Goal: Check status: Check status

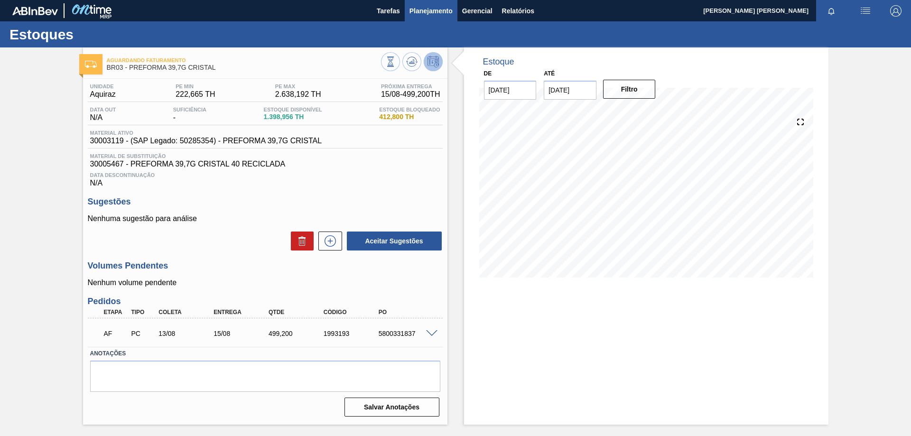
click at [443, 14] on span "Planejamento" at bounding box center [431, 10] width 43 height 11
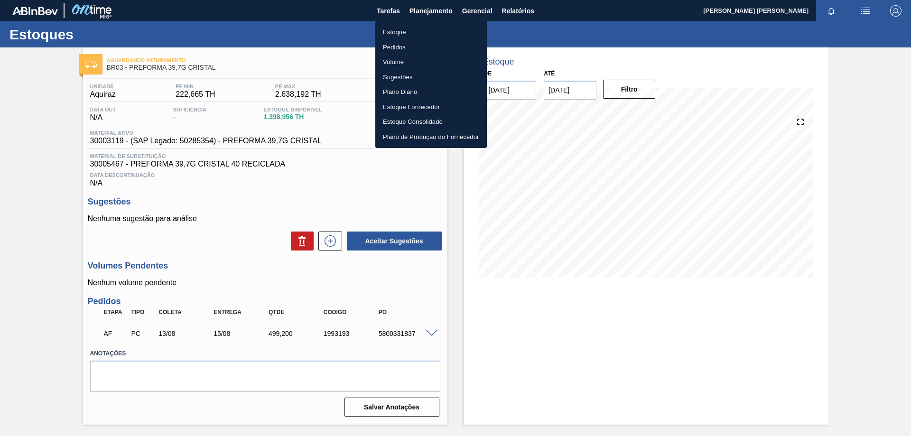
click at [433, 30] on li "Estoque" at bounding box center [431, 32] width 112 height 15
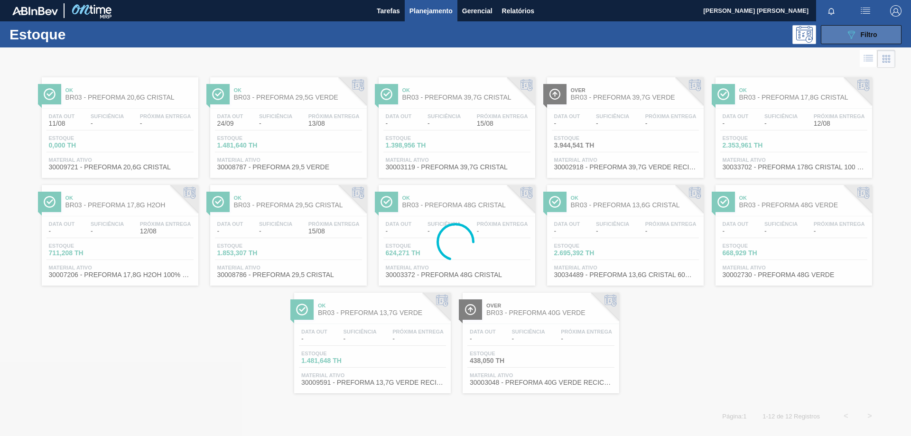
click at [852, 35] on icon "089F7B8B-B2A5-4AFE-B5C0-19BA573D28AC" at bounding box center [851, 34] width 11 height 11
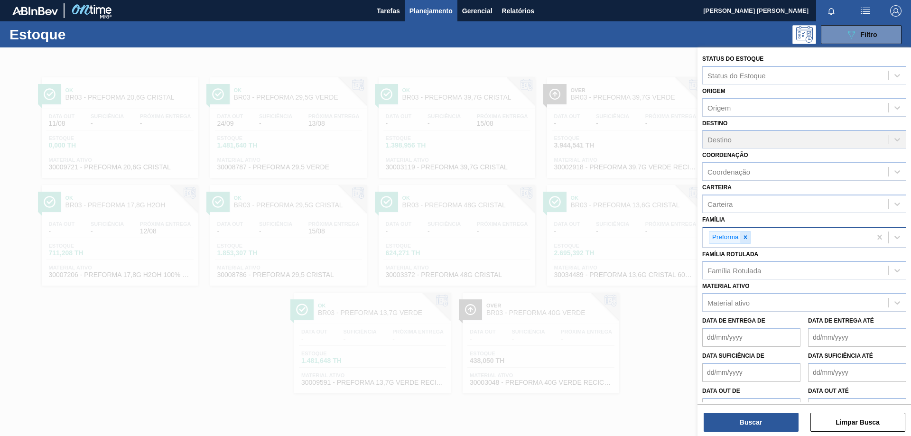
click at [747, 240] on icon at bounding box center [745, 237] width 7 height 7
click at [741, 303] on div "Material ativo" at bounding box center [729, 301] width 42 height 8
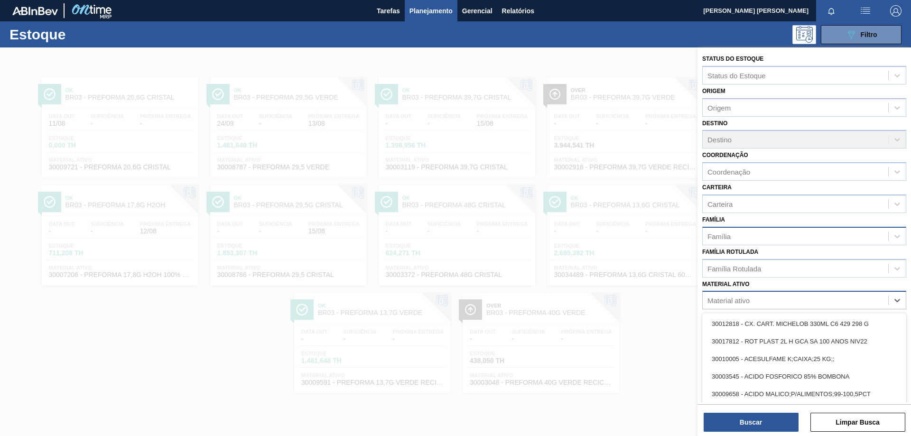
paste ativo "30003581"
type ativo "30003581"
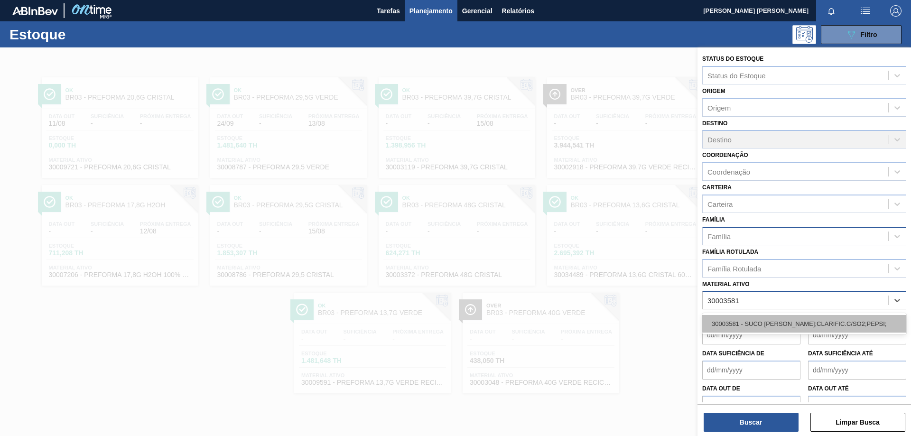
click at [796, 326] on div "30003581 - SUCO [PERSON_NAME];CLARIFIC.C/SO2;PEPSI;" at bounding box center [804, 324] width 204 height 18
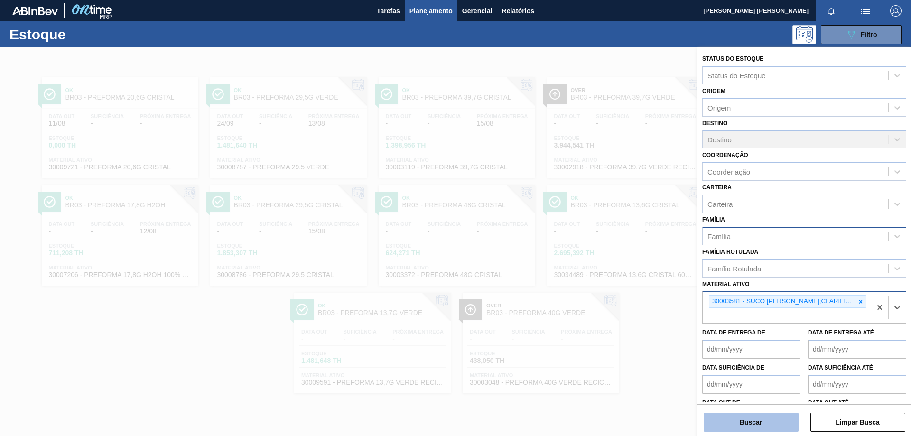
click at [778, 421] on button "Buscar" at bounding box center [751, 422] width 95 height 19
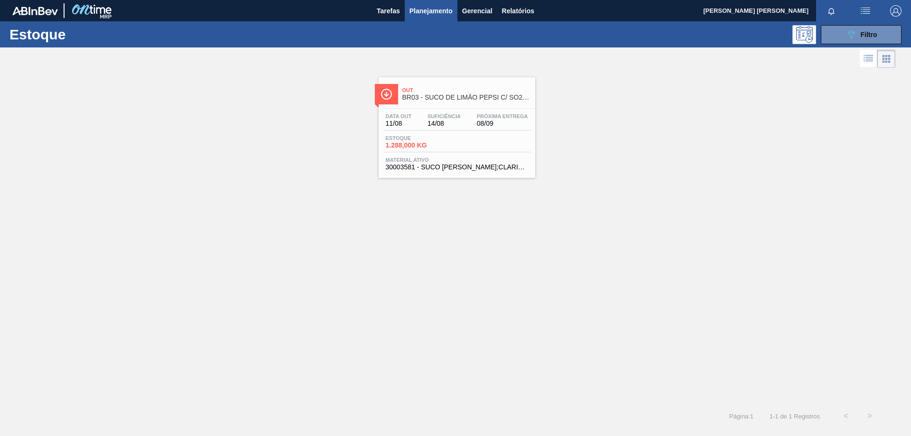
click at [477, 140] on div "Estoque 1.288,000 KG" at bounding box center [456, 143] width 147 height 17
